Goal: Information Seeking & Learning: Learn about a topic

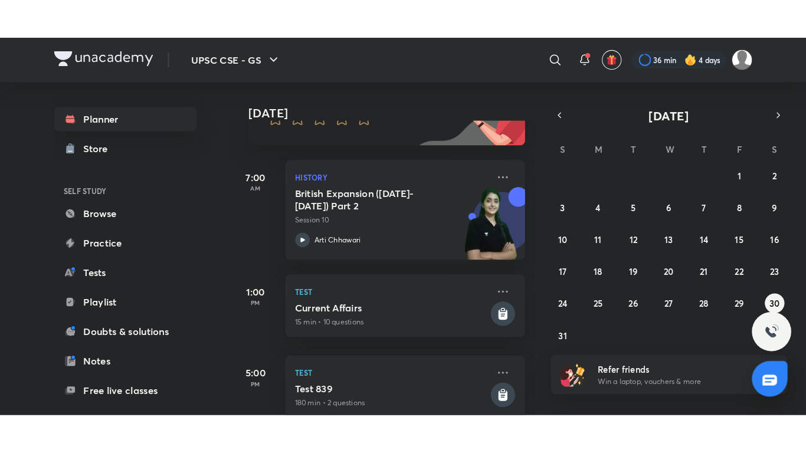
scroll to position [140, 0]
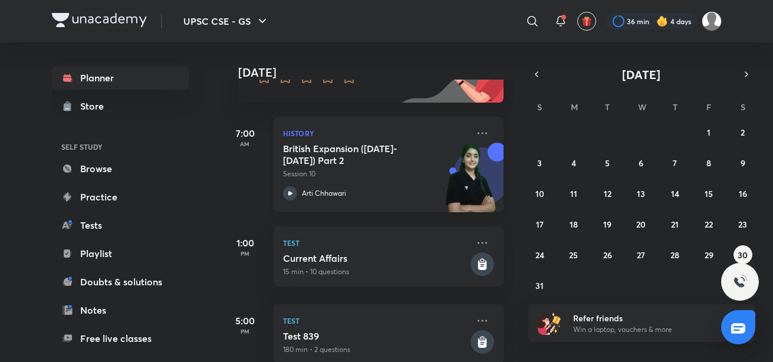
click at [294, 189] on icon at bounding box center [290, 193] width 14 height 14
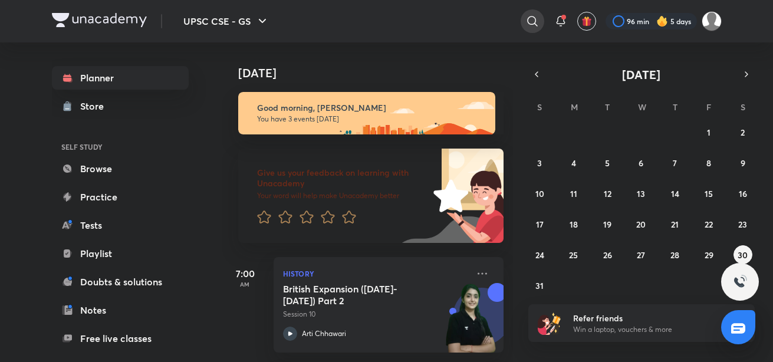
click at [527, 20] on icon at bounding box center [532, 21] width 14 height 14
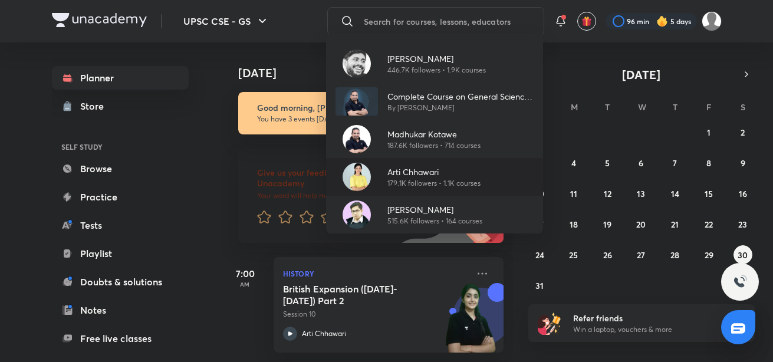
click at [399, 170] on p "Arti Chhawari" at bounding box center [433, 172] width 93 height 12
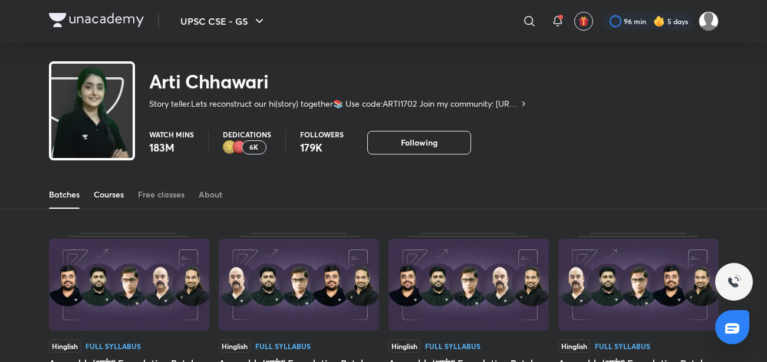
click at [111, 202] on link "Courses" at bounding box center [109, 194] width 30 height 28
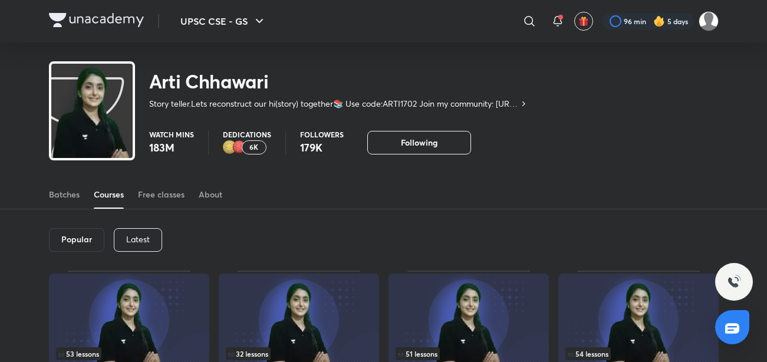
click at [133, 238] on p "Latest" at bounding box center [138, 239] width 24 height 9
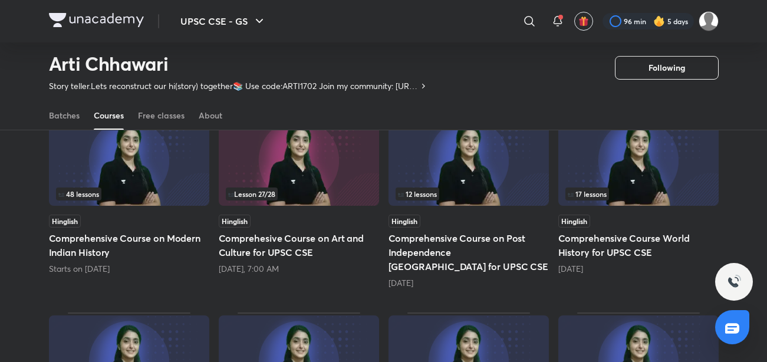
scroll to position [126, 0]
click at [266, 255] on h5 "Comprehesive Course on Art and Culture for UPSC CSE" at bounding box center [299, 244] width 160 height 28
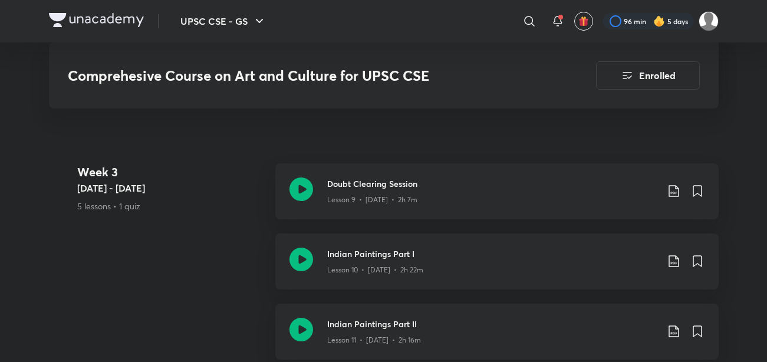
scroll to position [1390, 0]
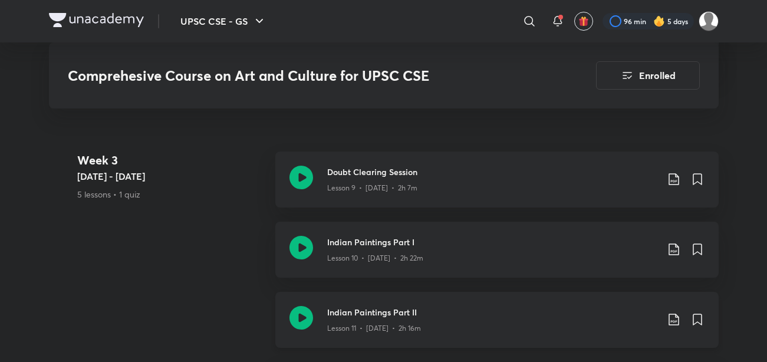
click at [303, 326] on icon at bounding box center [301, 318] width 24 height 24
